Goal: Communication & Community: Ask a question

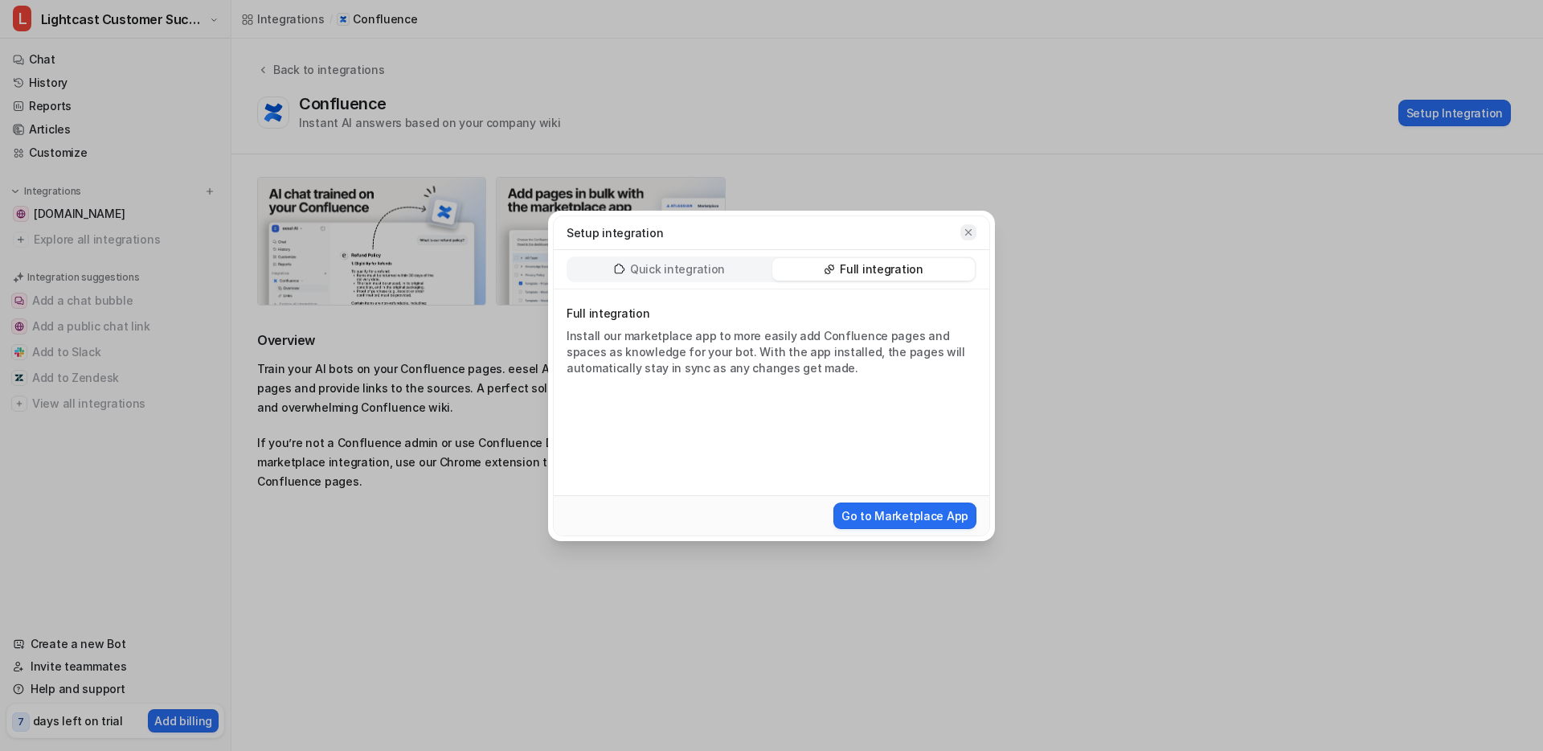
click at [969, 224] on button "button" at bounding box center [969, 232] width 16 height 16
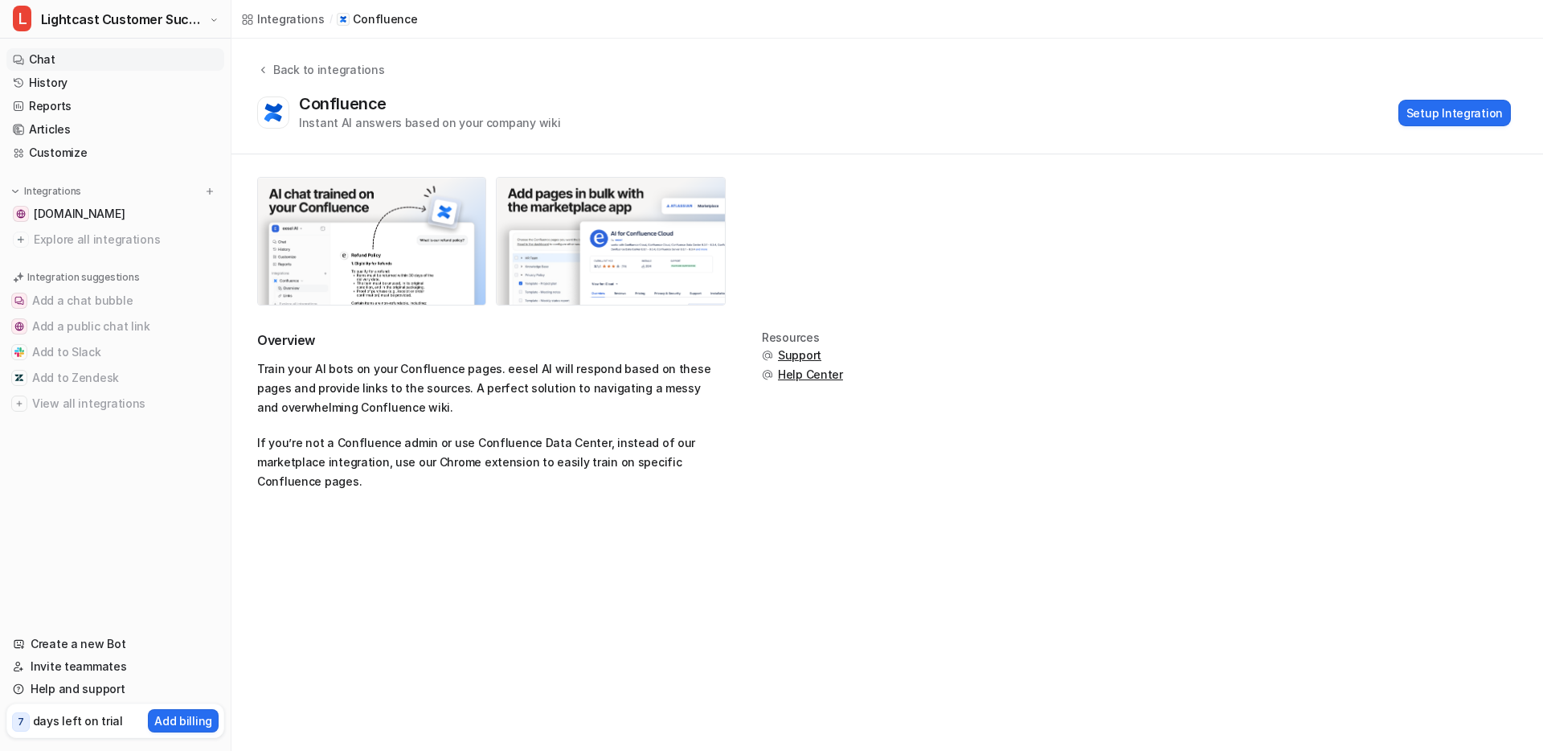
click at [82, 53] on link "Chat" at bounding box center [115, 59] width 218 height 23
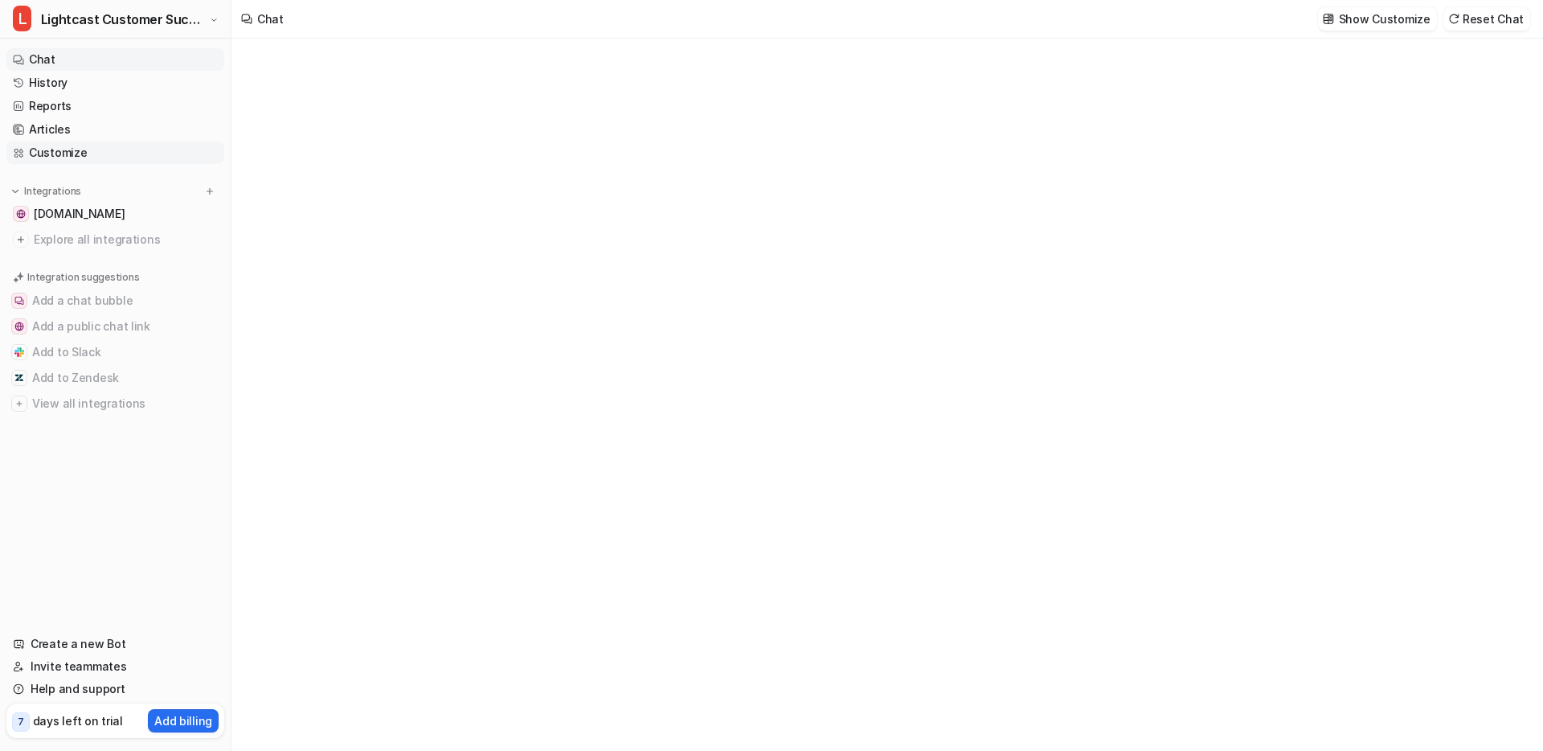
type textarea "**********"
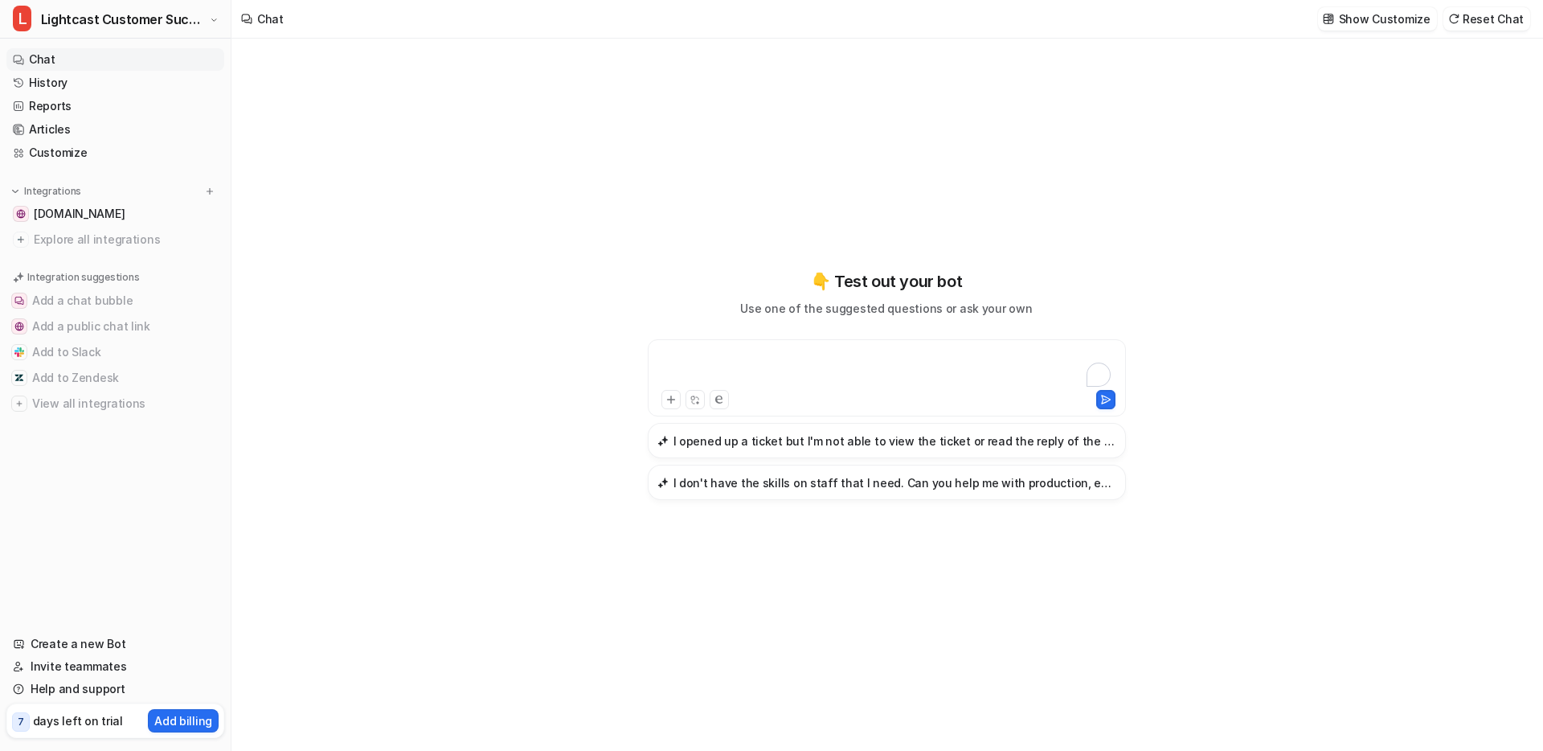
click at [766, 355] on div "To enrich screen reader interactions, please activate Accessibility in Grammarl…" at bounding box center [887, 368] width 470 height 37
